Goal: Task Accomplishment & Management: Manage account settings

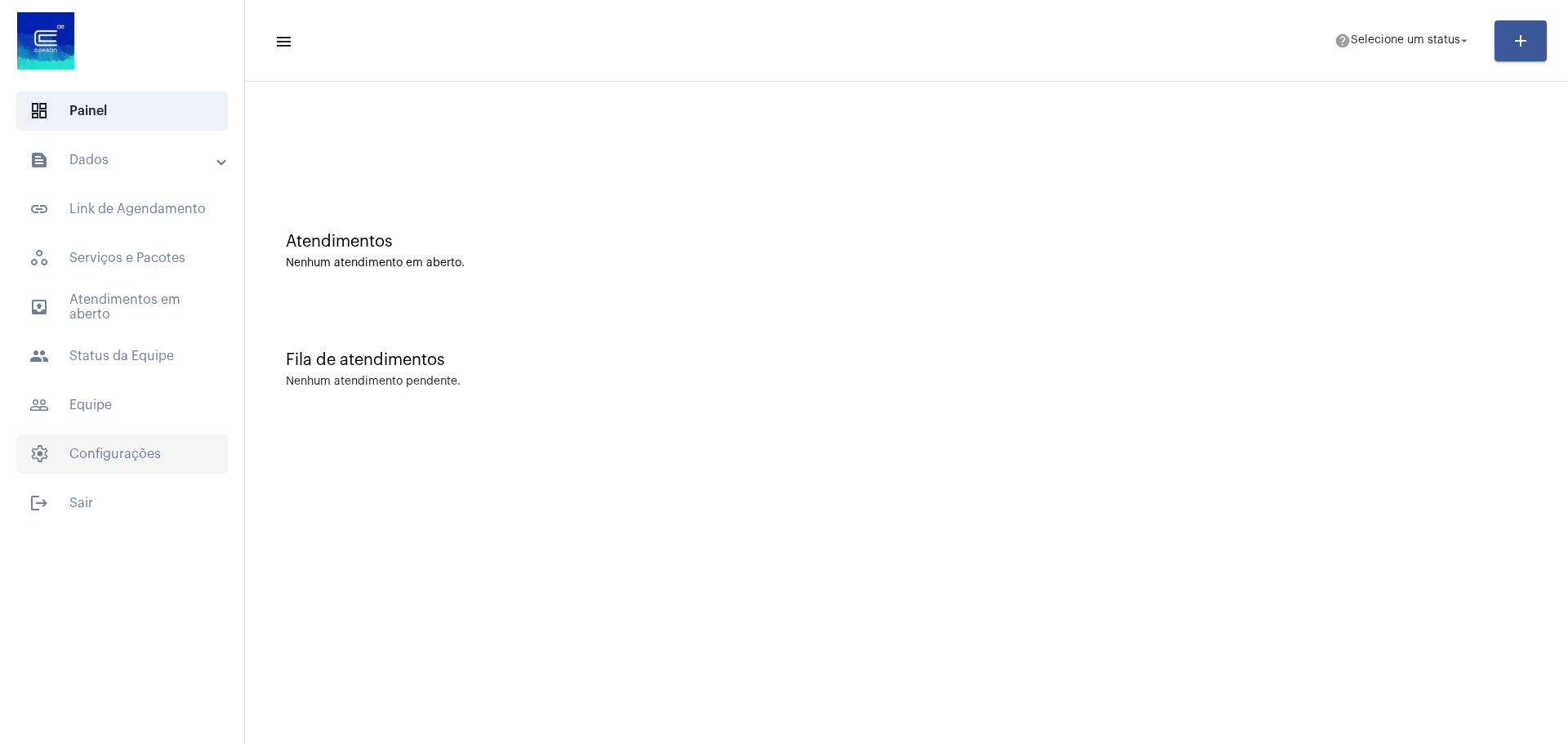
click at [113, 455] on span "settings Configurações" at bounding box center [122, 454] width 212 height 39
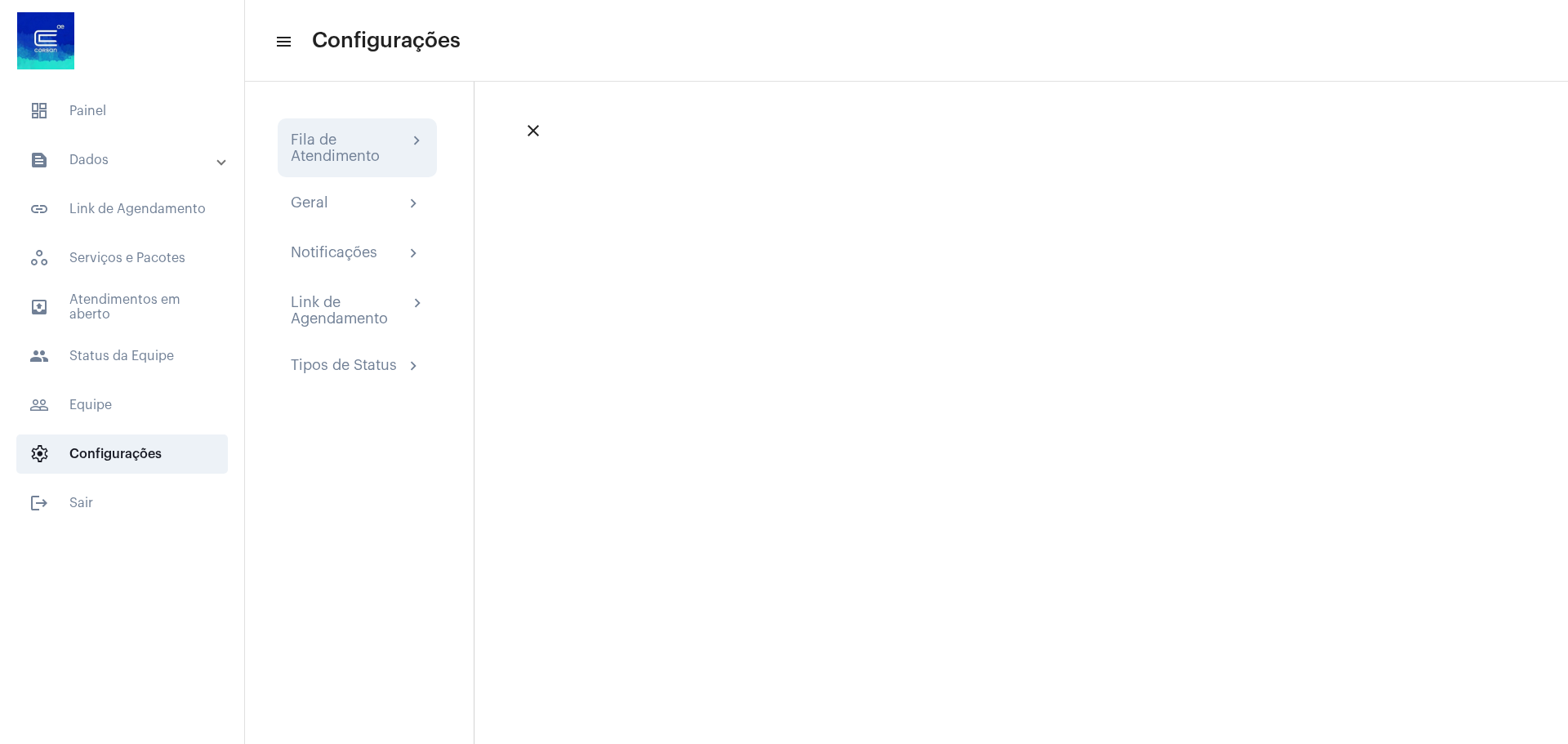
click at [354, 144] on div "Fila de Atendimento" at bounding box center [350, 148] width 117 height 33
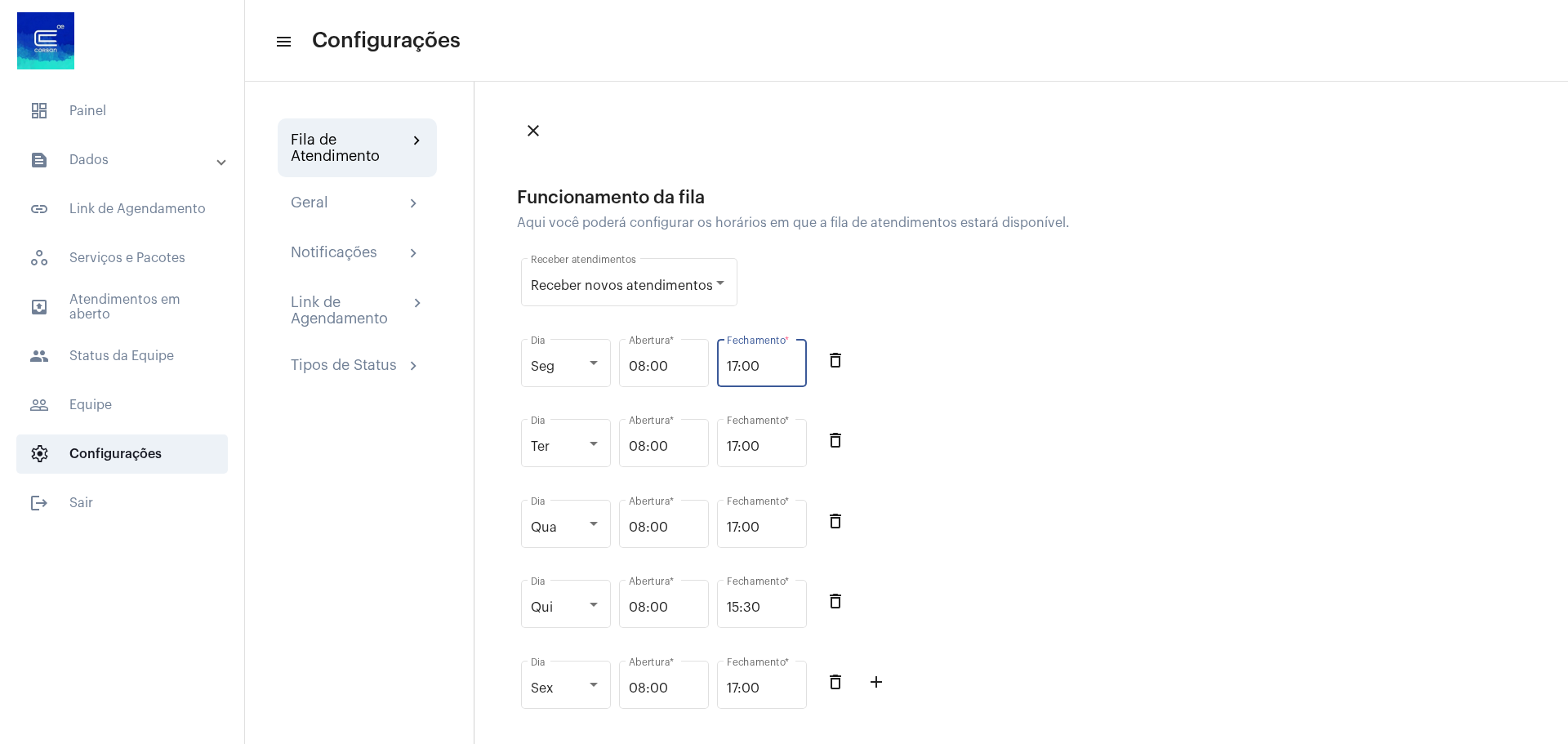
drag, startPoint x: 762, startPoint y: 367, endPoint x: 720, endPoint y: 367, distance: 42.0
click at [720, 367] on div "17:00 Fechamento *" at bounding box center [762, 362] width 89 height 51
drag, startPoint x: 771, startPoint y: 362, endPoint x: 715, endPoint y: 362, distance: 56.0
click at [715, 362] on div "Seg Dia 08:00 Abertura * 16:00 Fechamento * delete_outline" at bounding box center [803, 372] width 571 height 81
click at [772, 362] on input "16:00" at bounding box center [762, 367] width 70 height 15
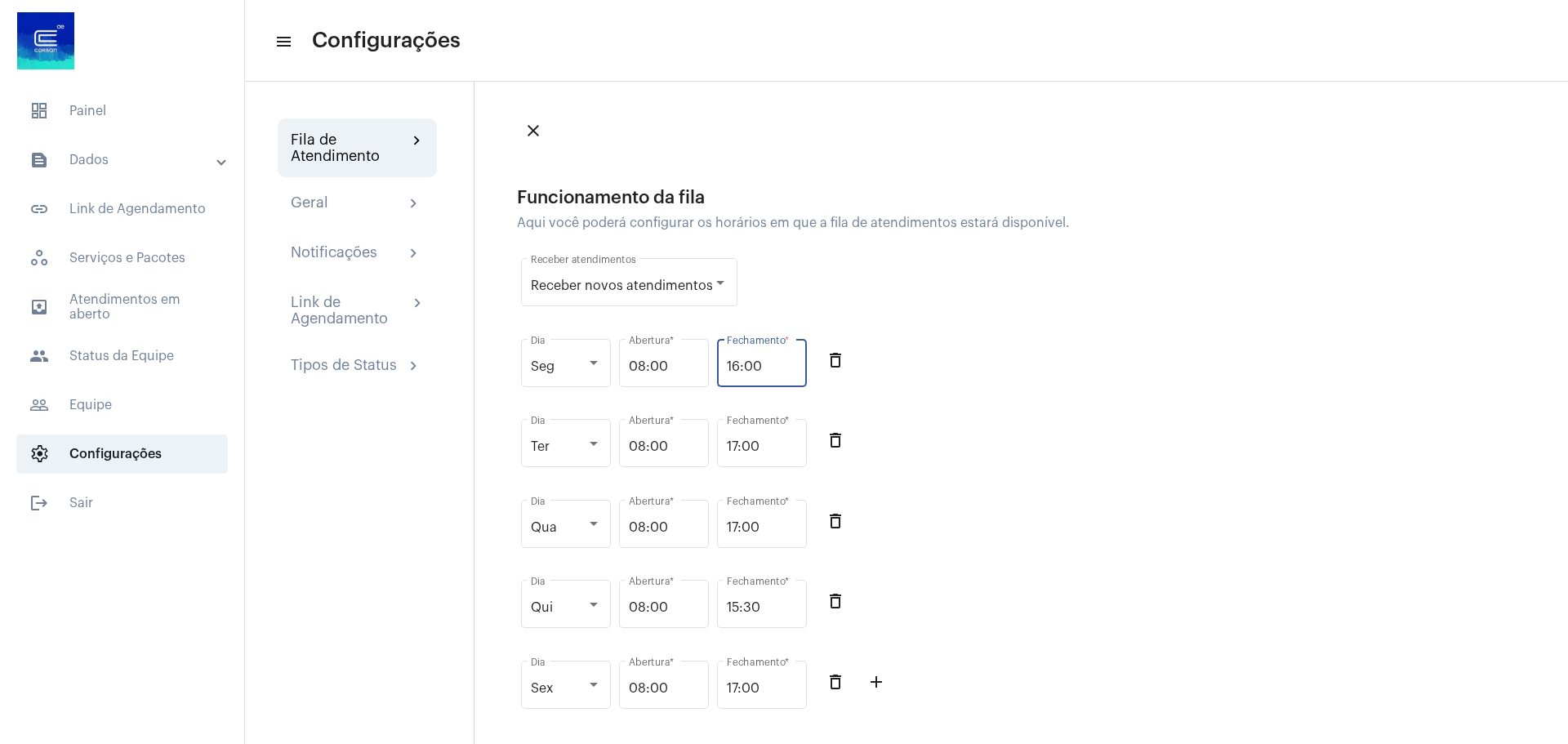
drag, startPoint x: 775, startPoint y: 364, endPoint x: 709, endPoint y: 364, distance: 66.0
click at [709, 364] on div "Seg Dia 08:00 Abertura * 16:00 Fechamento * delete_outline" at bounding box center [803, 372] width 571 height 81
type input "15:40"
click at [898, 382] on div "Seg Dia 08:00 Abertura * 15:40 Fechamento * delete_outline" at bounding box center [803, 372] width 571 height 81
click at [898, 707] on div "Sex Dia 08:00 Abertura * 17:00 Fechamento * delete_outline add_outline" at bounding box center [803, 694] width 571 height 81
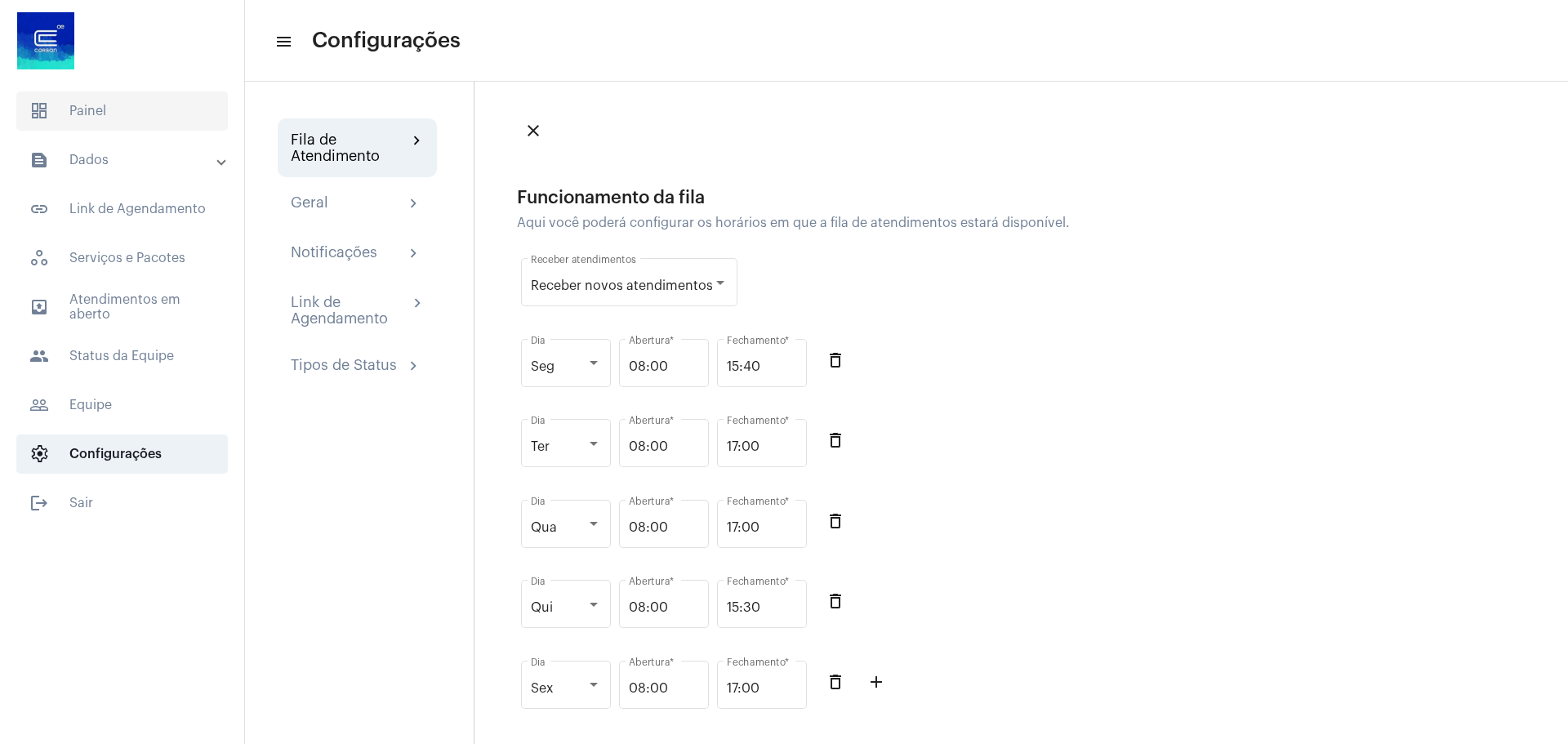
click at [112, 110] on span "dashboard Painel" at bounding box center [122, 110] width 212 height 39
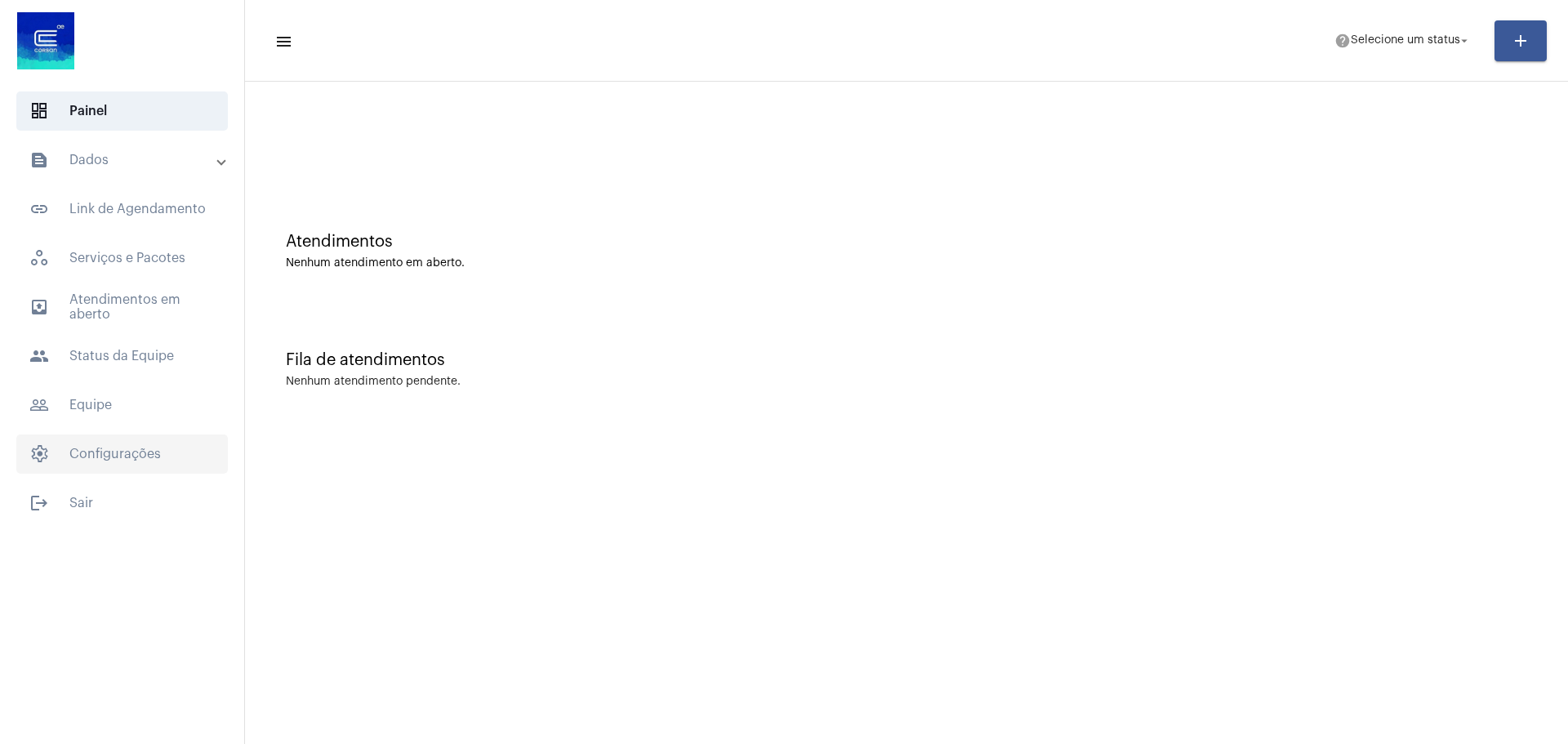
click at [106, 446] on span "settings Configurações" at bounding box center [122, 454] width 212 height 39
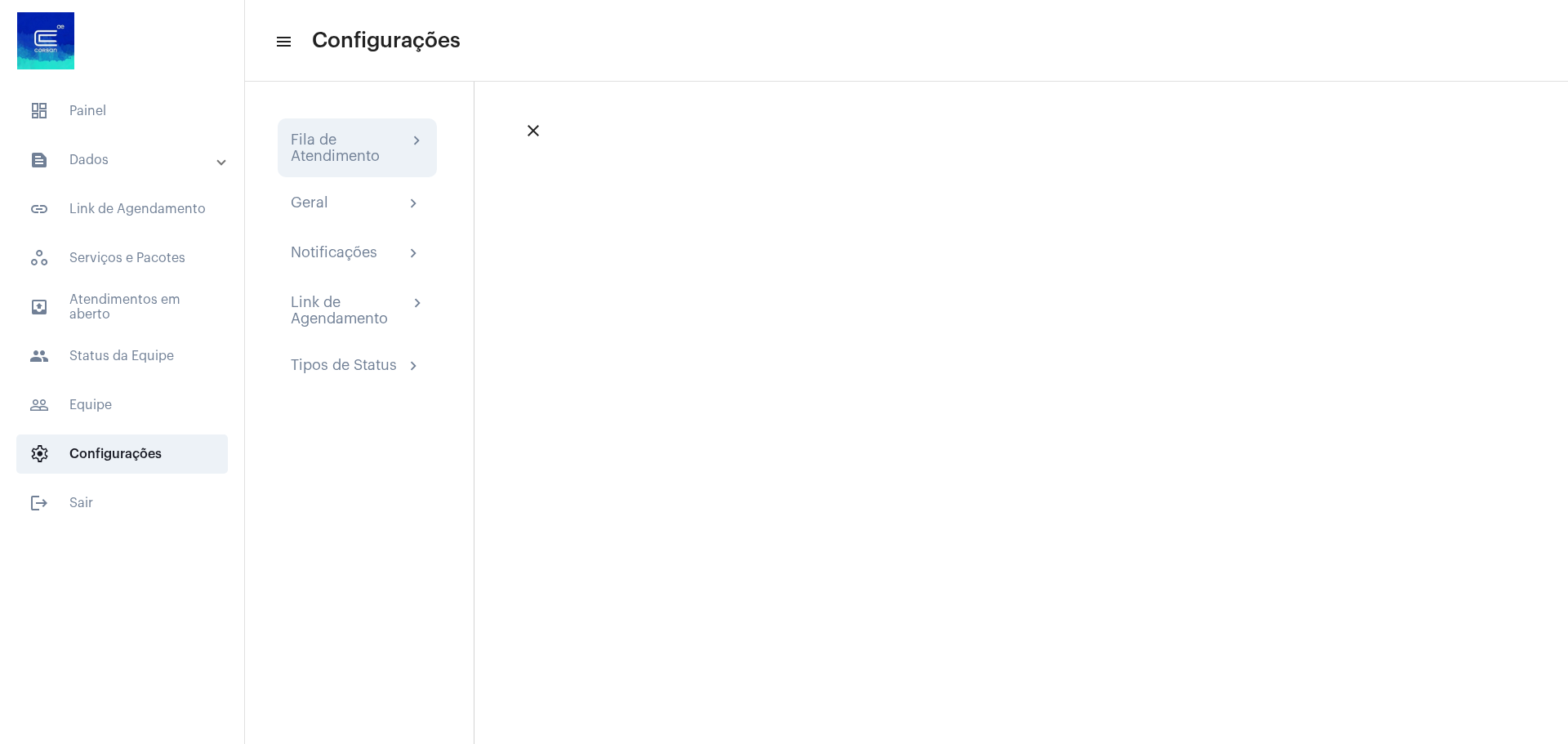
click at [378, 157] on div "Fila de Atendimento" at bounding box center [350, 148] width 117 height 33
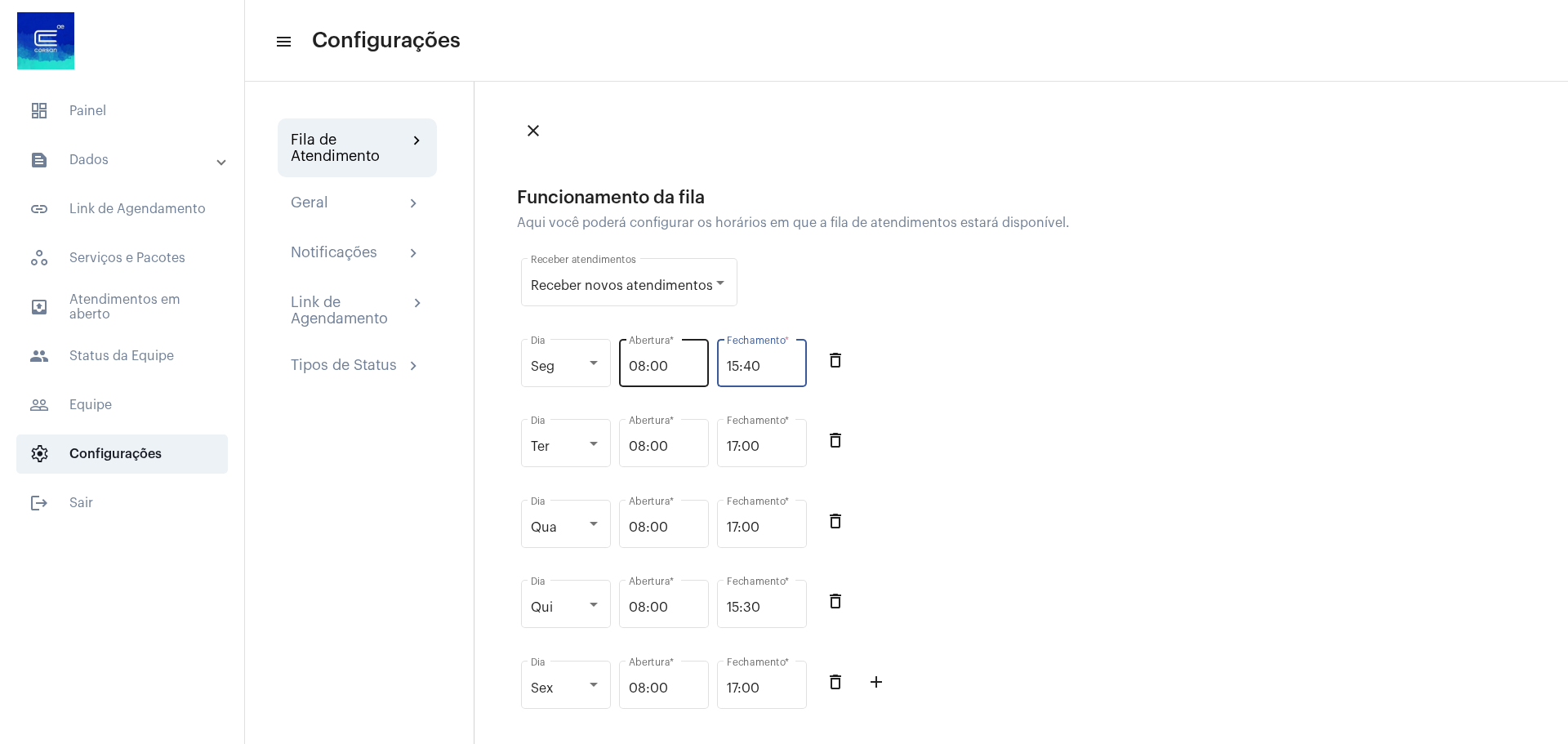
drag, startPoint x: 766, startPoint y: 364, endPoint x: 697, endPoint y: 355, distance: 69.6
click at [697, 355] on div "Seg Dia 08:00 Abertura * 15:40 Fechamento * delete_outline" at bounding box center [803, 372] width 571 height 81
click at [958, 315] on div "Funcionamento da fila Aqui você poderá configurar os horários em que a fila de …" at bounding box center [803, 461] width 571 height 546
click at [756, 363] on input "16:10" at bounding box center [762, 367] width 70 height 15
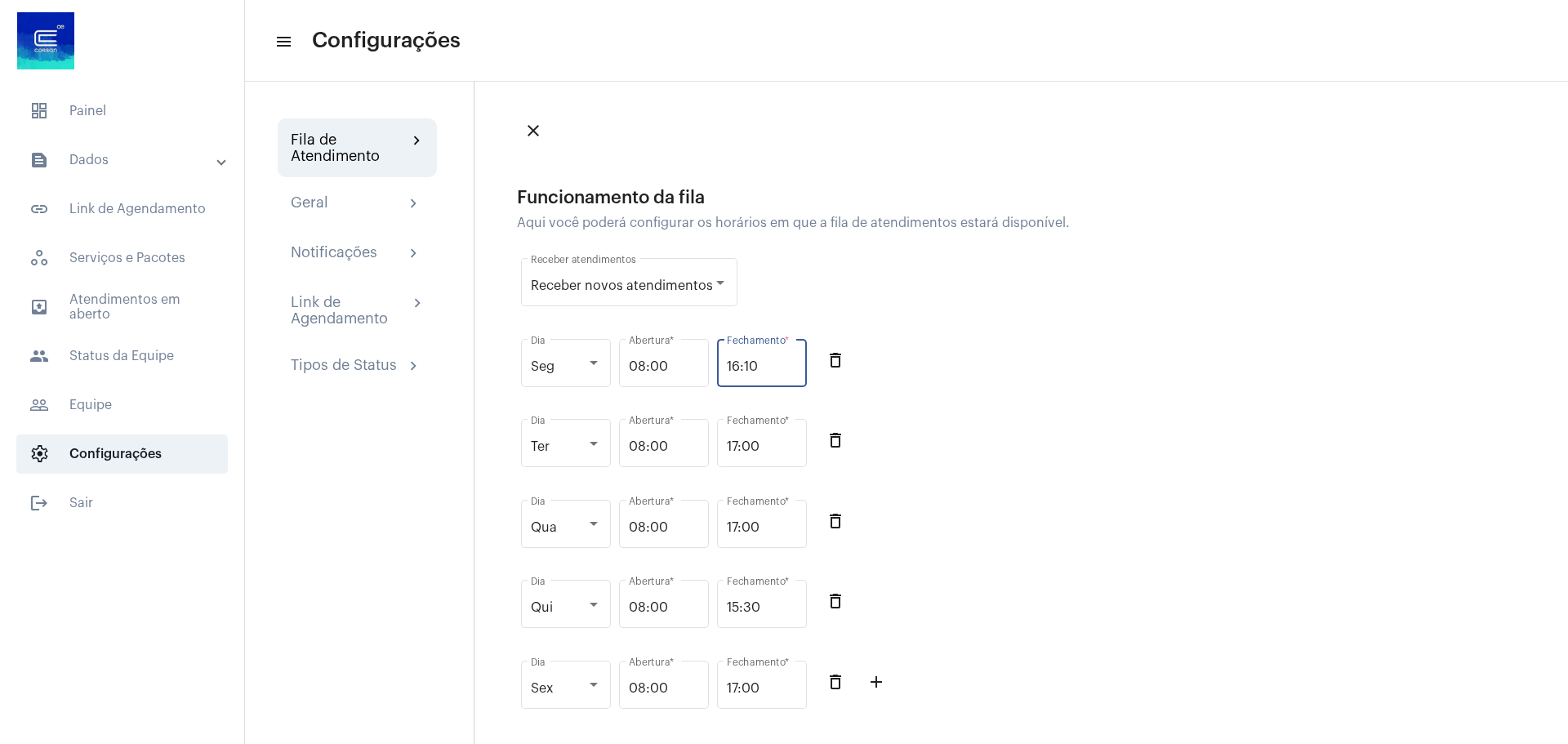
click at [756, 363] on input "16:10" at bounding box center [762, 367] width 70 height 15
drag, startPoint x: 762, startPoint y: 370, endPoint x: 692, endPoint y: 372, distance: 70.0
click at [692, 372] on div "Seg Dia 08:00 Abertura * 16:10 Fechamento * delete_outline" at bounding box center [803, 372] width 571 height 81
click at [968, 377] on div "Seg Dia 08:00 Abertura * 17 Fechamento * delete_outline" at bounding box center [803, 372] width 571 height 81
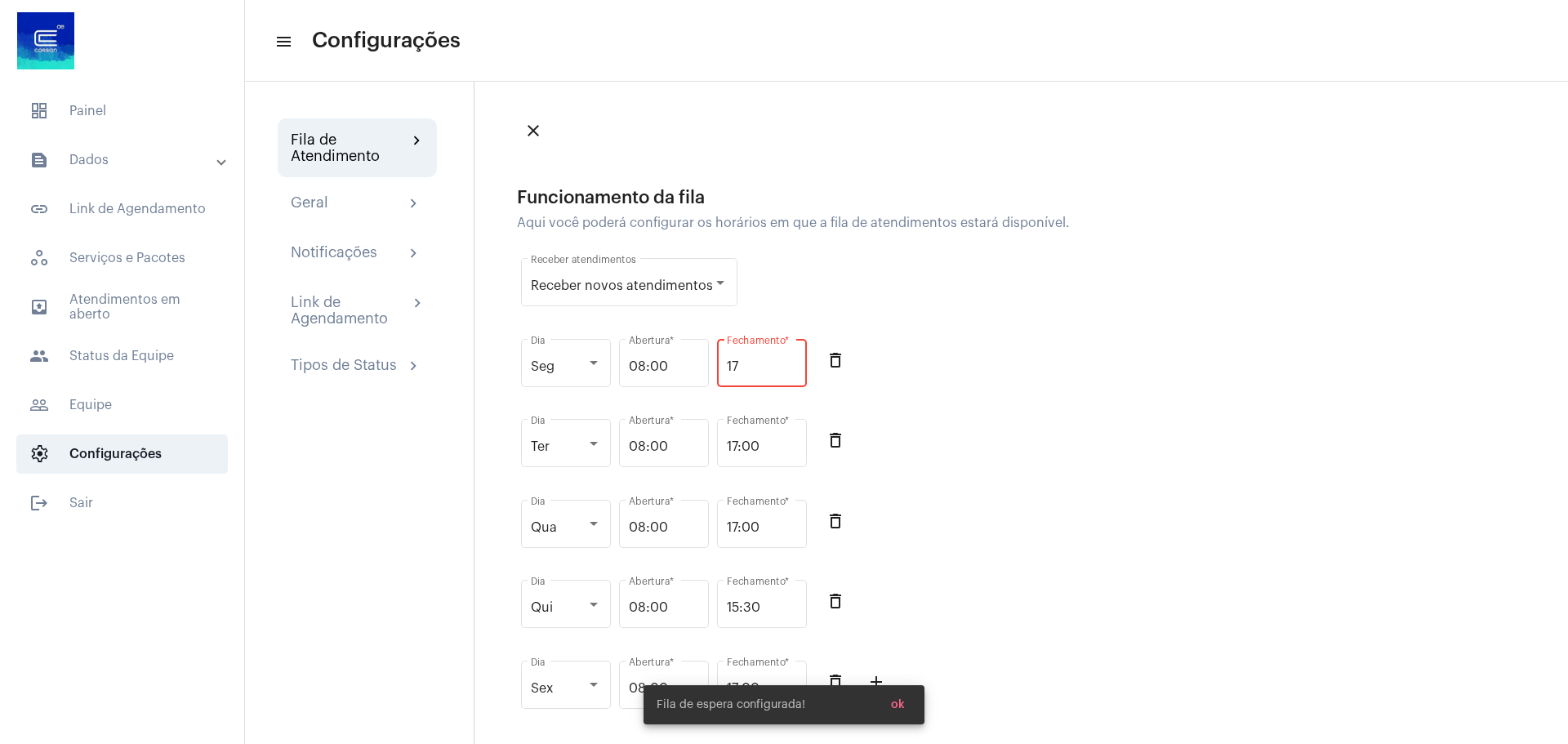
click at [951, 394] on div "Seg Dia 08:00 Abertura * 17 Fechamento * delete_outline" at bounding box center [803, 372] width 571 height 81
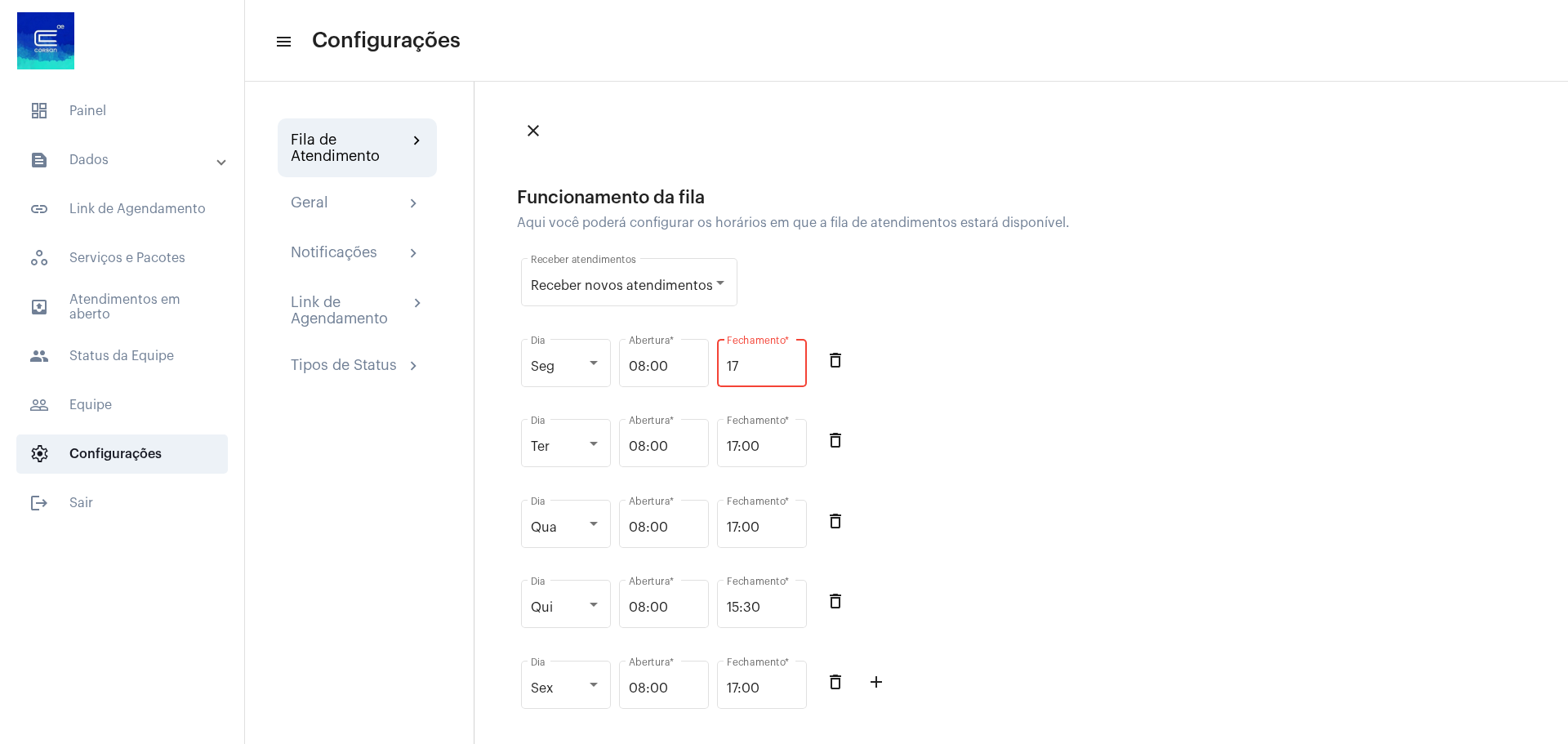
click at [735, 320] on div "Funcionamento da fila Aqui você poderá configurar os horários em que a fila de …" at bounding box center [803, 461] width 571 height 546
click at [972, 336] on div "Seg Dia 08:00 Abertura * 17 Fechamento * delete_outline" at bounding box center [803, 372] width 571 height 81
click at [974, 373] on div "Seg Dia 08:00 Abertura * 17 Fechamento * delete_outline" at bounding box center [803, 372] width 571 height 81
click at [667, 342] on div "08:00 Abertura *" at bounding box center [664, 362] width 70 height 51
click at [691, 320] on div "Receber novos atendimentos Receber atendimentos" at bounding box center [629, 291] width 216 height 66
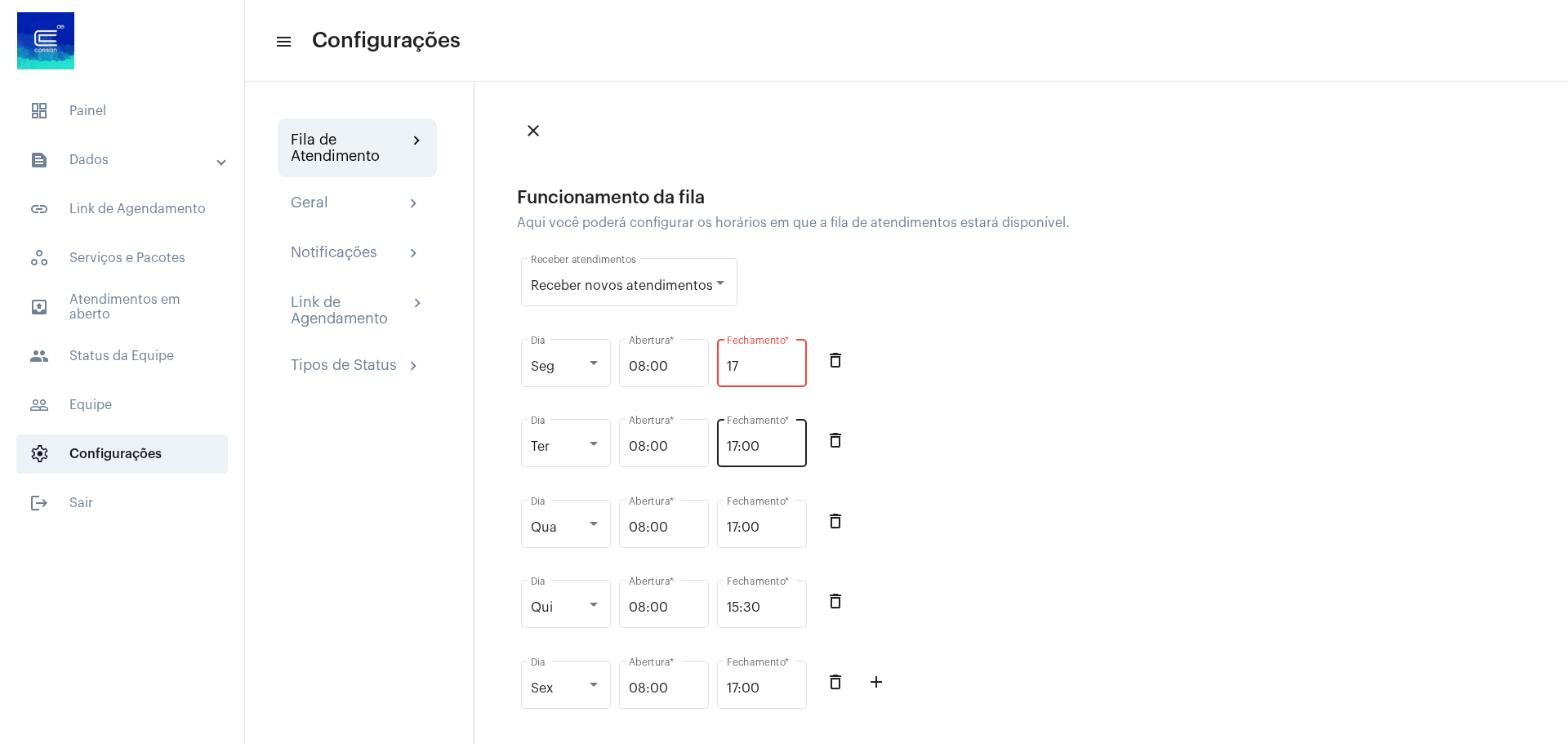
click at [774, 445] on input "17:00" at bounding box center [762, 446] width 70 height 15
click at [758, 371] on input "17" at bounding box center [762, 367] width 70 height 15
click at [800, 306] on div "Funcionamento da fila Aqui você poderá configurar os horários em que a fila de …" at bounding box center [803, 461] width 571 height 546
click at [750, 351] on div "17 Fechamento *" at bounding box center [762, 362] width 70 height 51
type input "17:00"
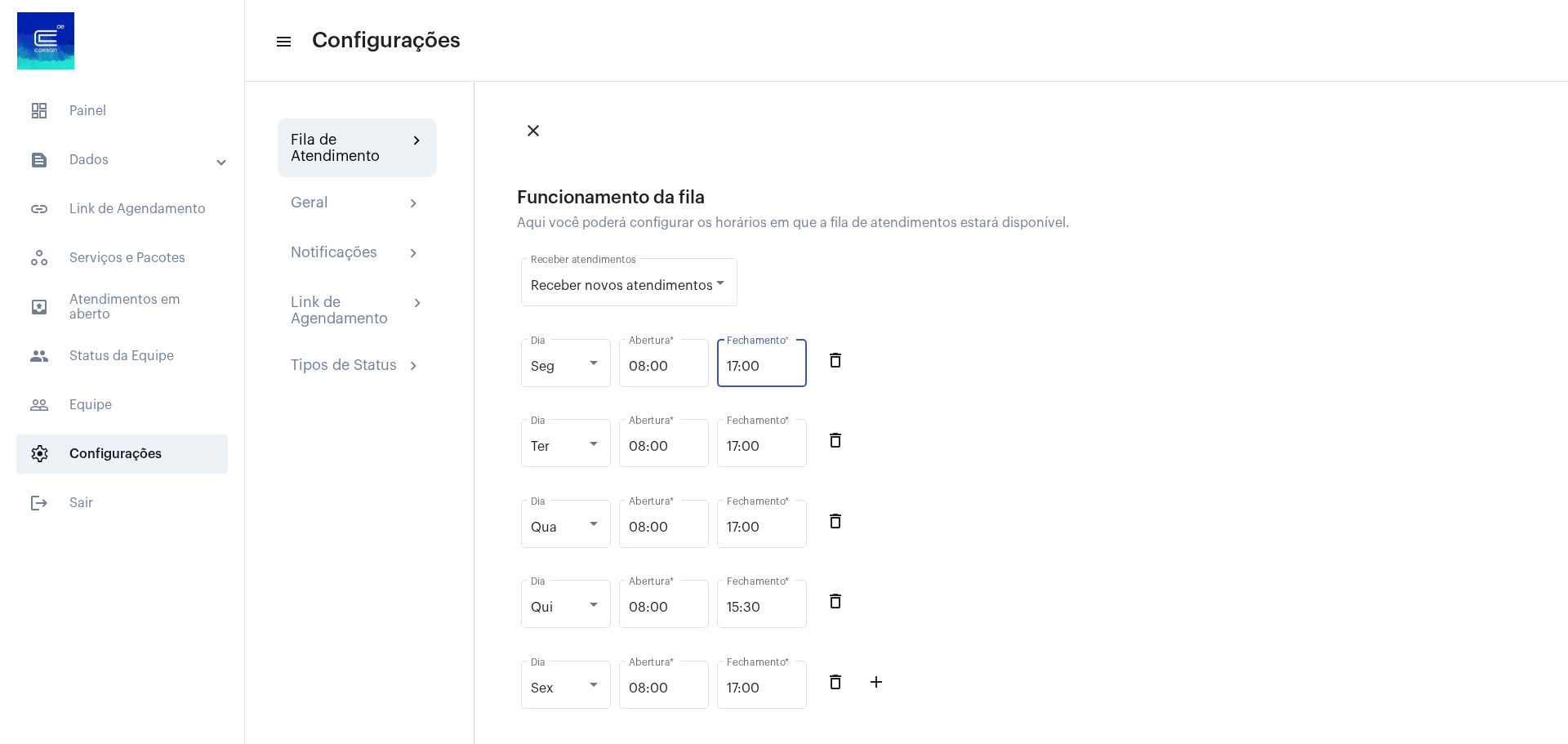
click at [995, 430] on div "Ter Dia 08:00 Abertura * 17:00 Fechamento * delete_outline" at bounding box center [803, 452] width 571 height 81
